Goal: Find specific page/section: Find specific page/section

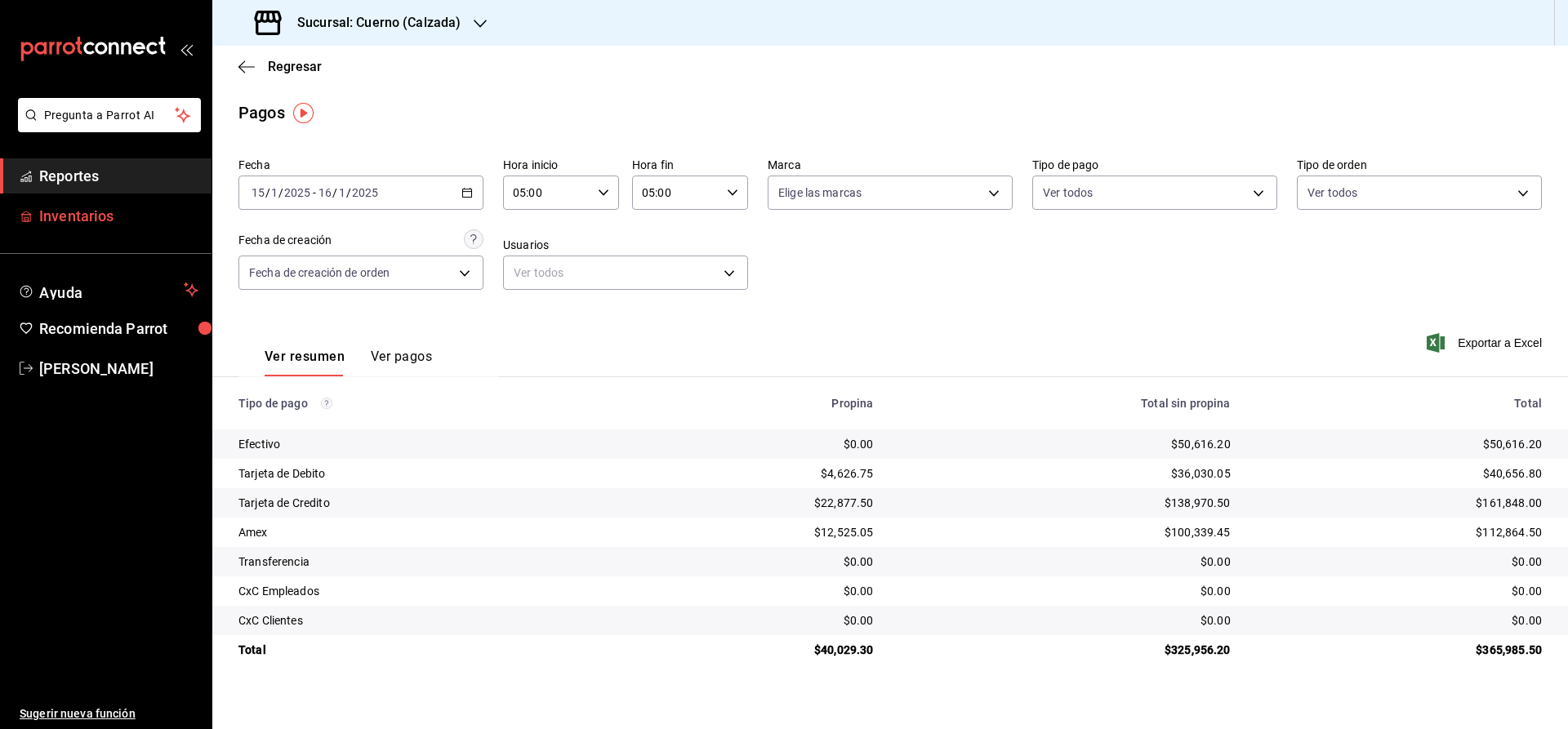
click at [91, 202] on link "Inventarios" at bounding box center [106, 216] width 211 height 35
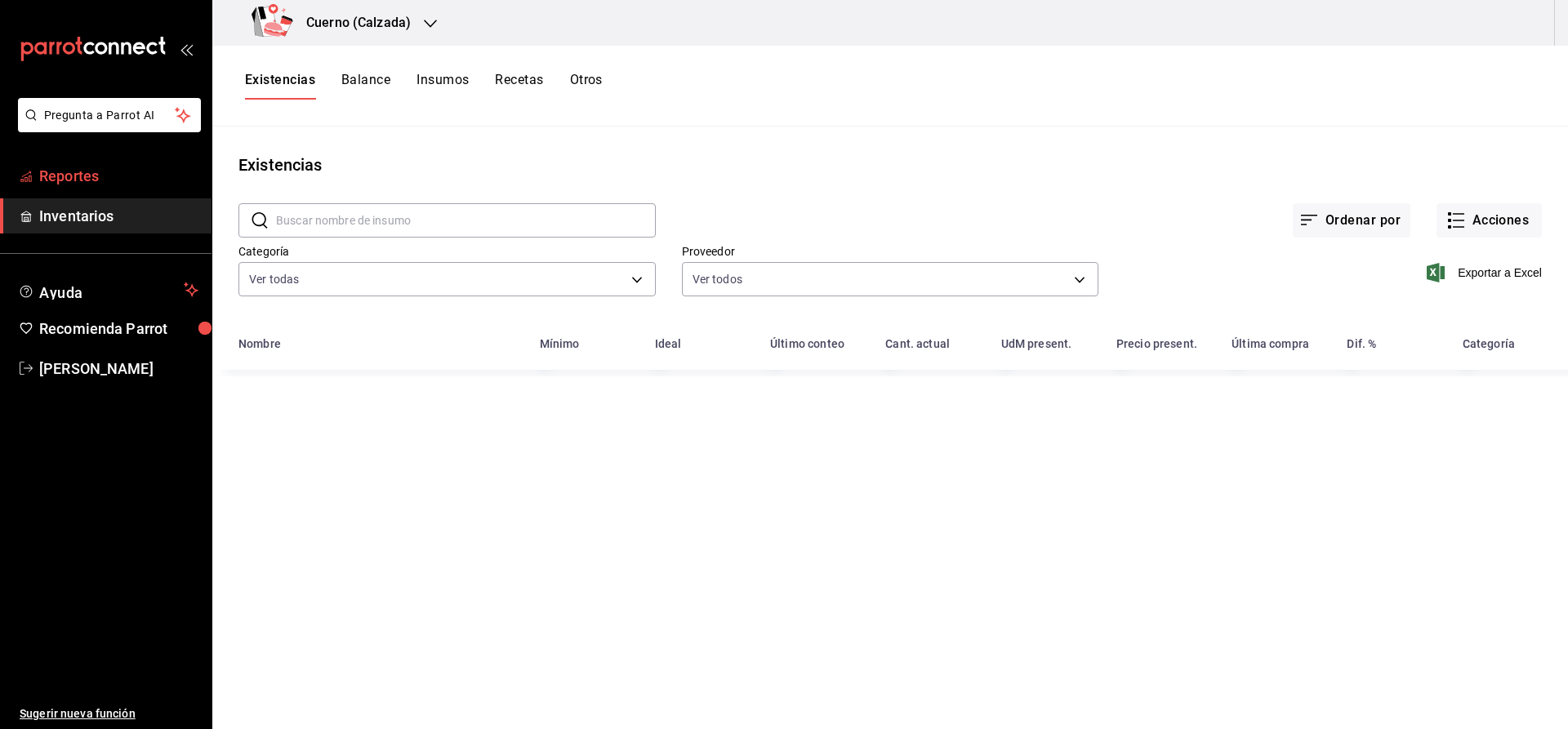
click at [86, 177] on span "Reportes" at bounding box center [119, 176] width 159 height 22
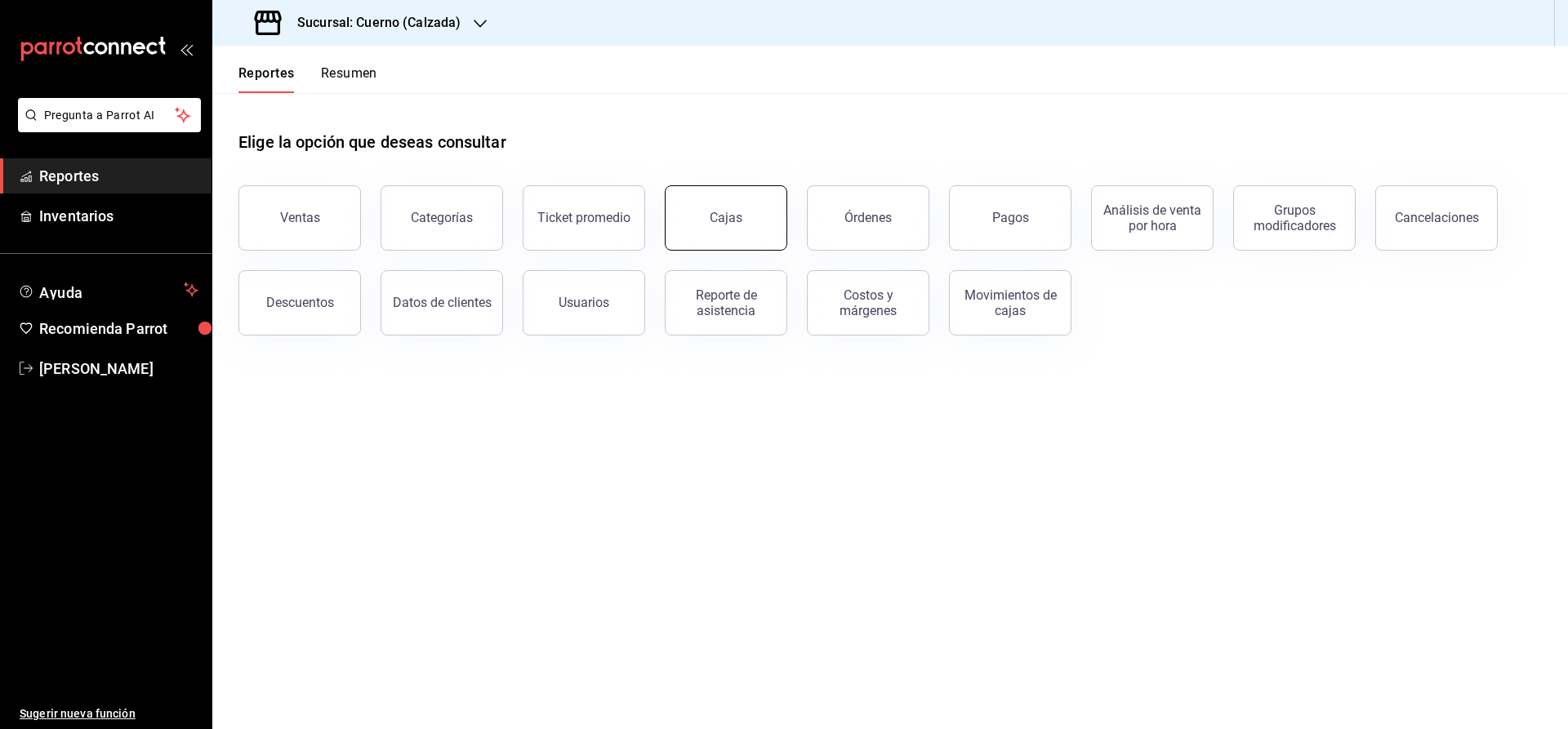
click at [742, 209] on button "Cajas" at bounding box center [726, 218] width 122 height 65
